Goal: Check status: Check status

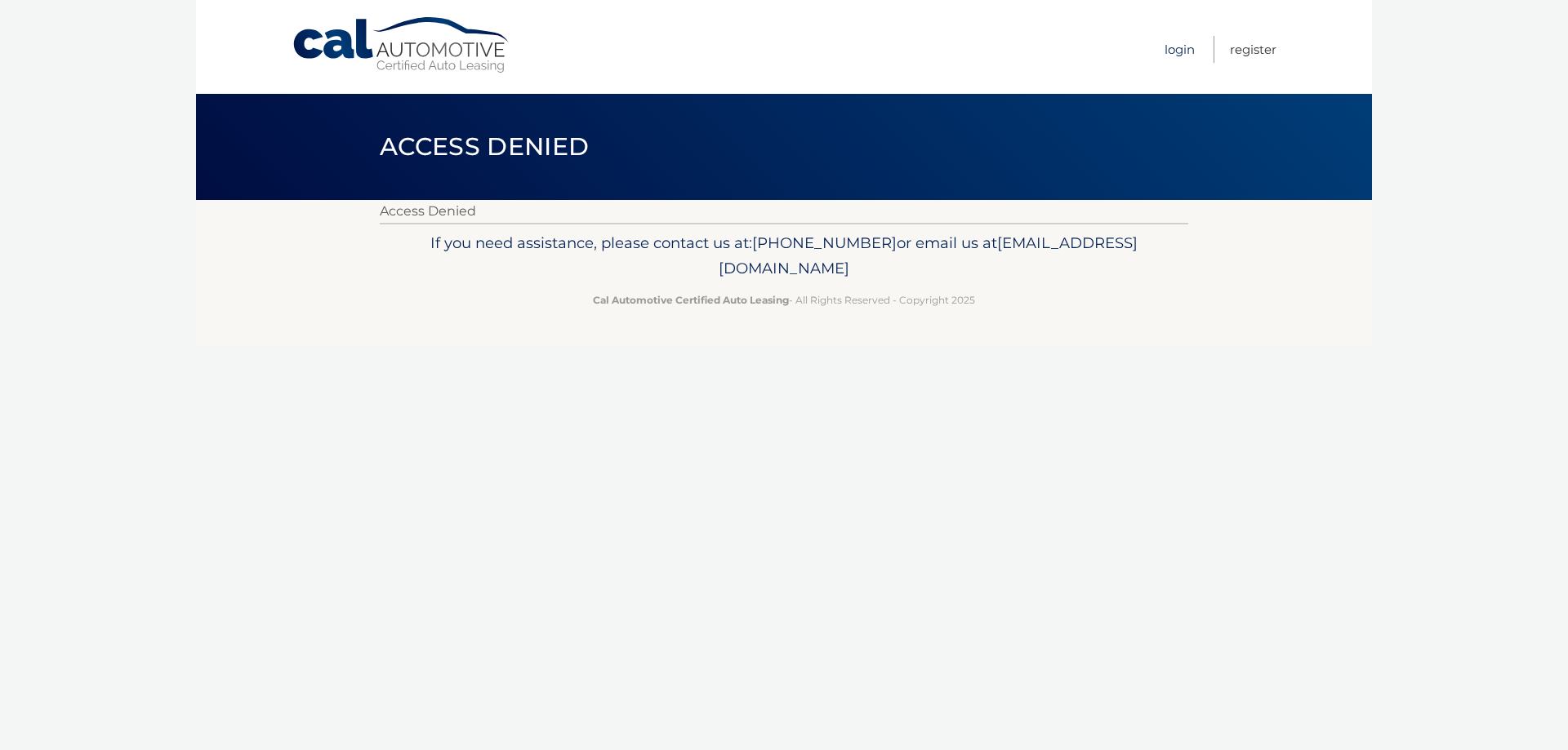
drag, startPoint x: 1176, startPoint y: 54, endPoint x: 1154, endPoint y: 64, distance: 24.2
click at [1175, 55] on link "Login" at bounding box center [1179, 49] width 31 height 27
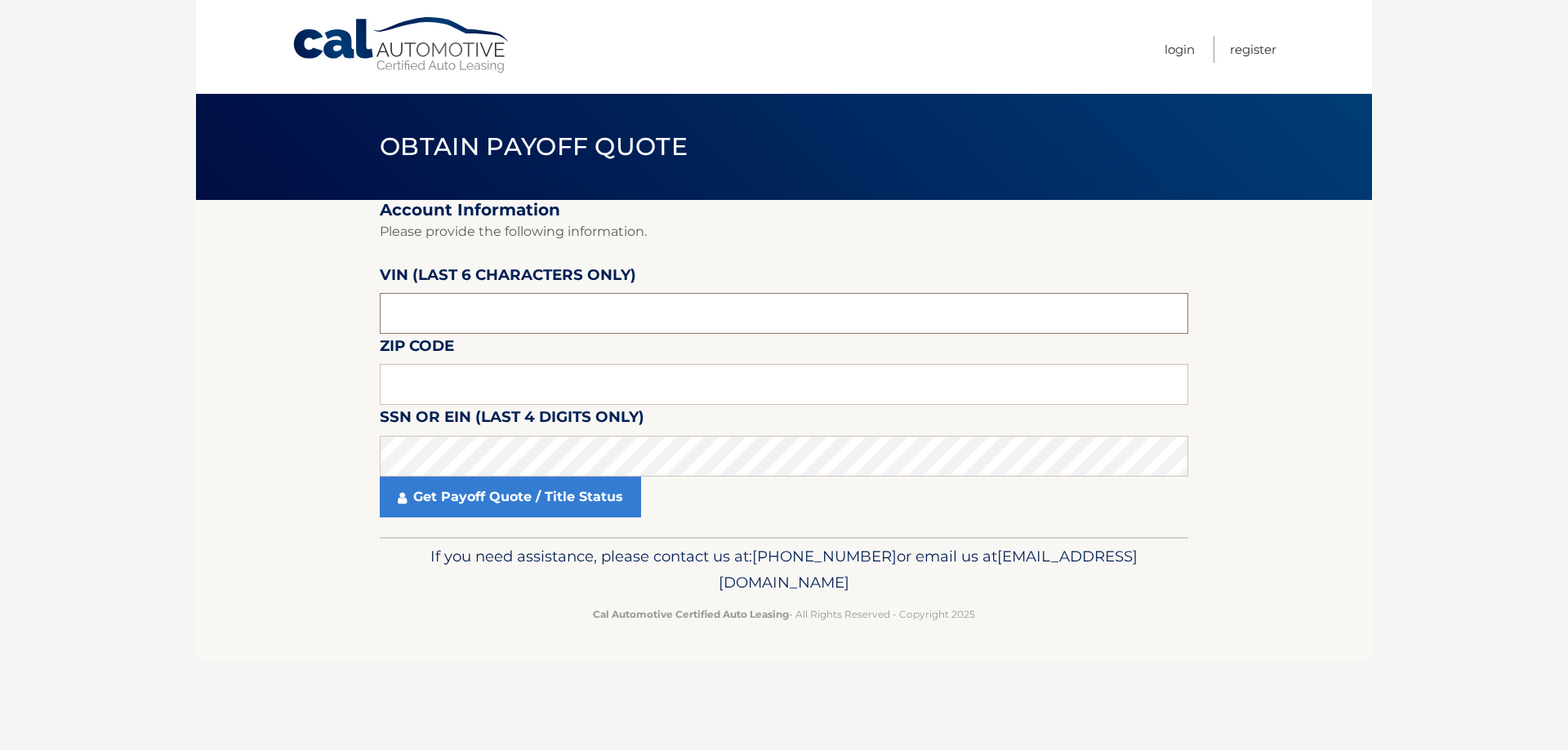
click at [562, 328] on input "text" at bounding box center [784, 314] width 809 height 41
type input "260227"
type input "11757"
click at [492, 498] on link "Get Payoff Quote / Title Status" at bounding box center [510, 498] width 261 height 41
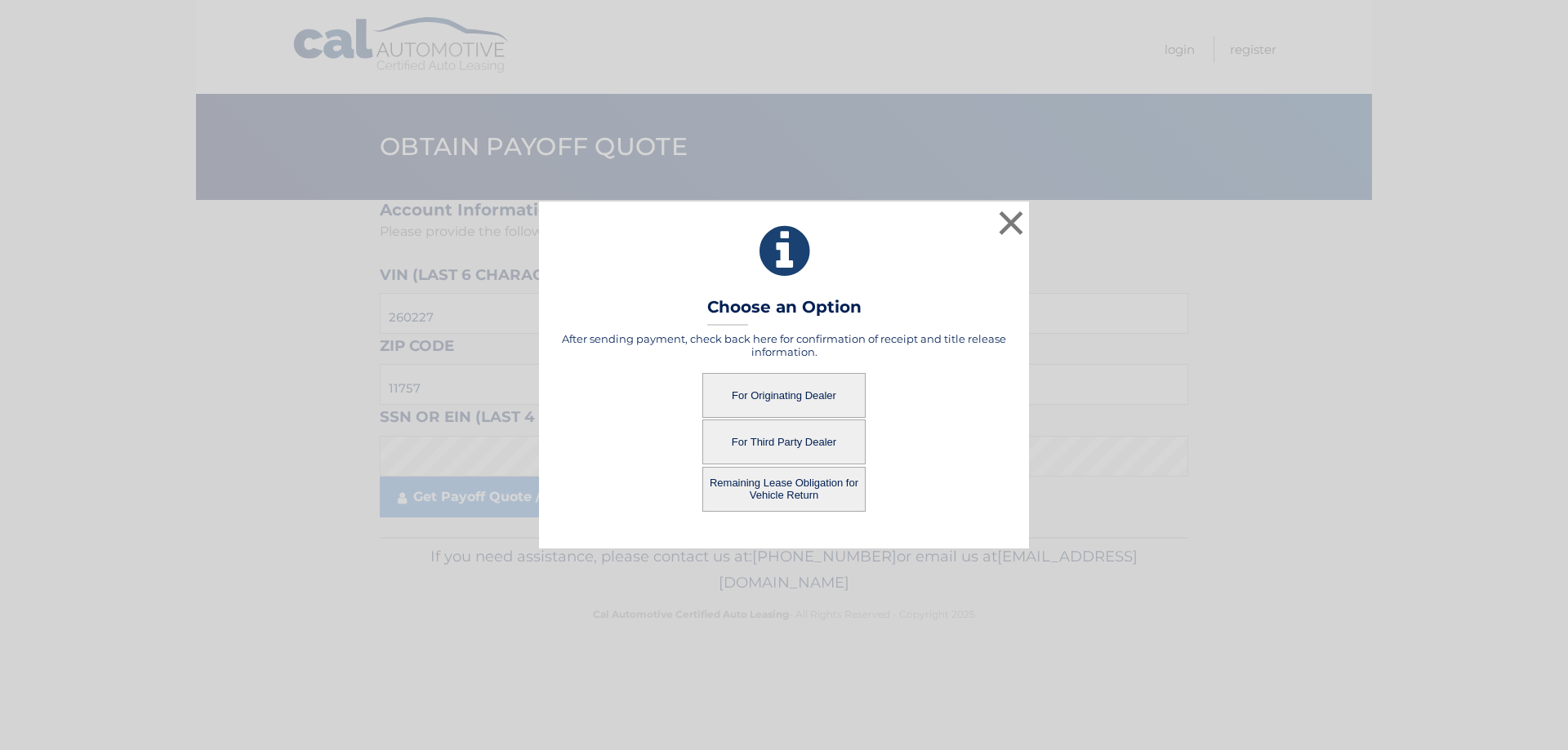
click at [791, 393] on button "For Originating Dealer" at bounding box center [784, 395] width 164 height 45
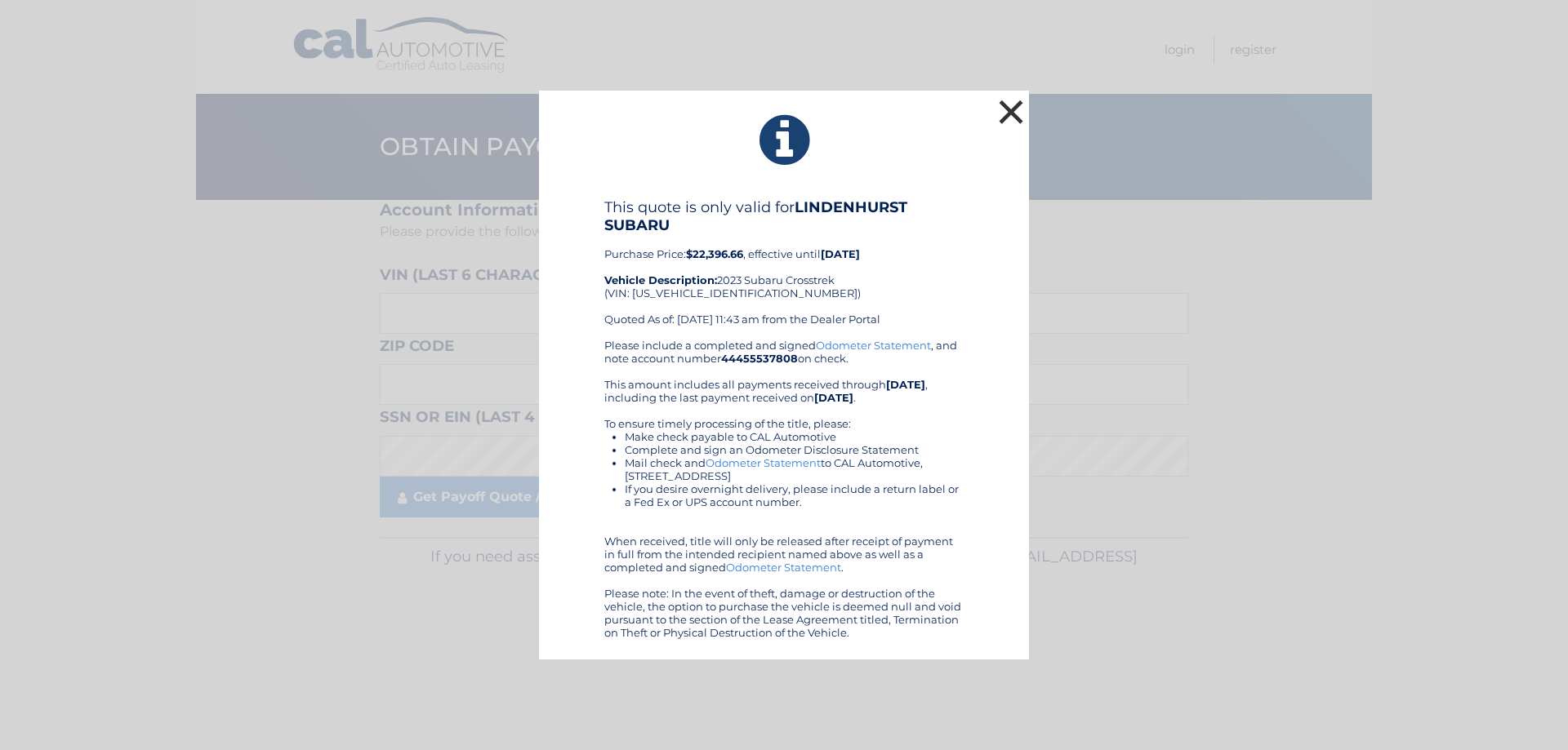
click at [1008, 111] on button "×" at bounding box center [1010, 111] width 32 height 32
